Goal: Task Accomplishment & Management: Manage account settings

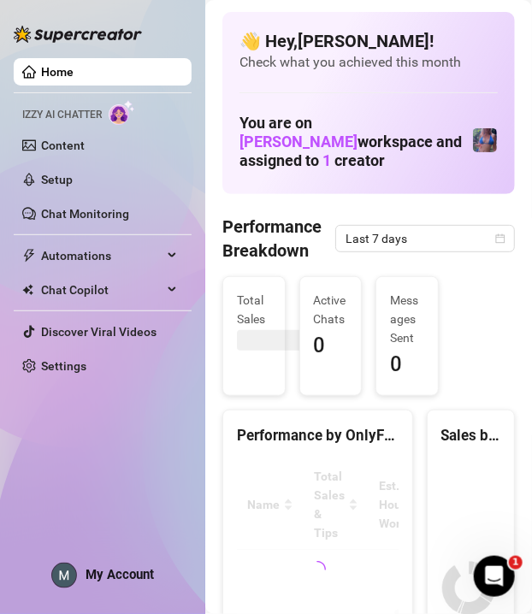
click at [99, 576] on span "My Account" at bounding box center [120, 574] width 68 height 15
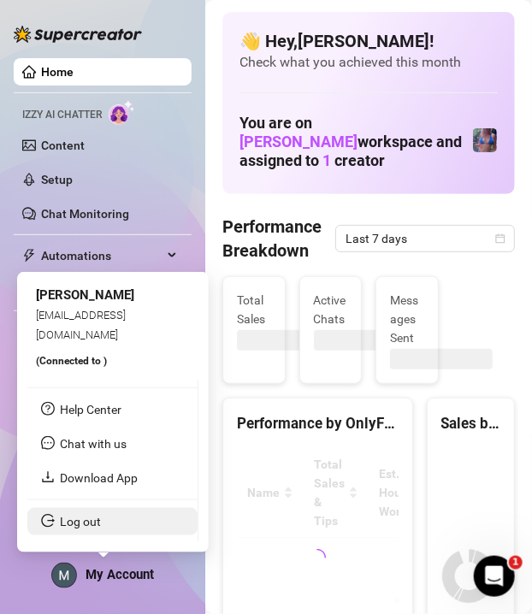
click at [92, 529] on link "Log out" at bounding box center [80, 522] width 41 height 14
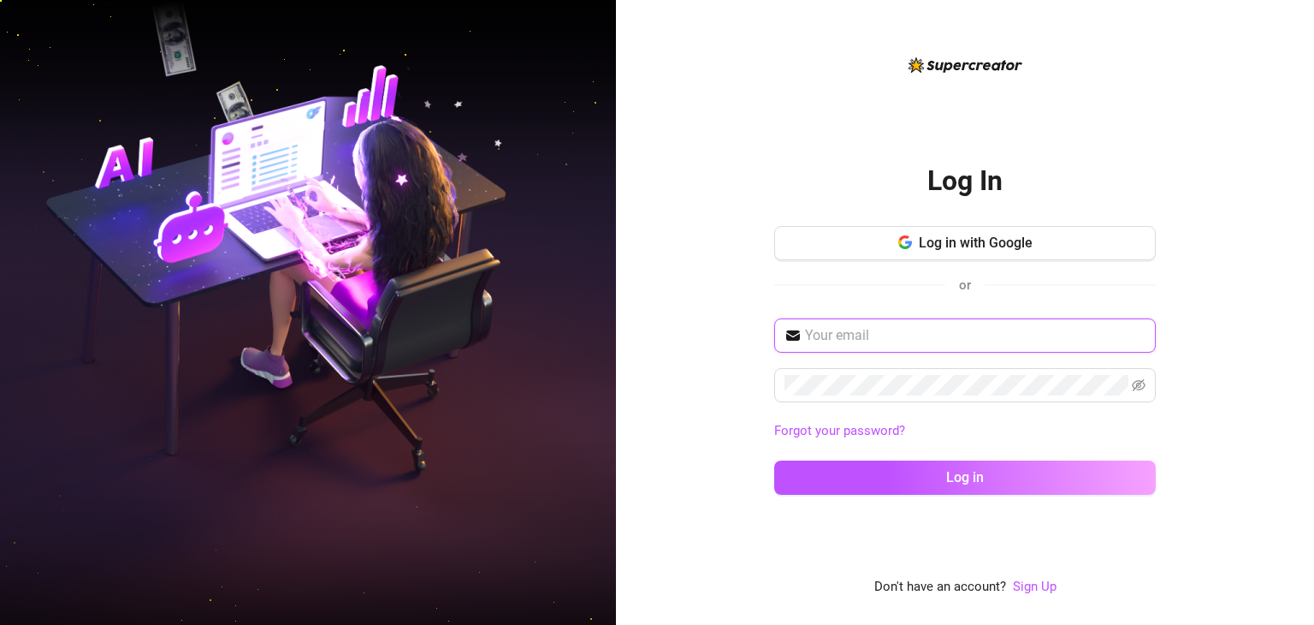
click at [531, 331] on input "text" at bounding box center [975, 335] width 341 height 21
click at [531, 247] on span "Log in with Google" at bounding box center [976, 242] width 114 height 16
